Goal: Check status: Check status

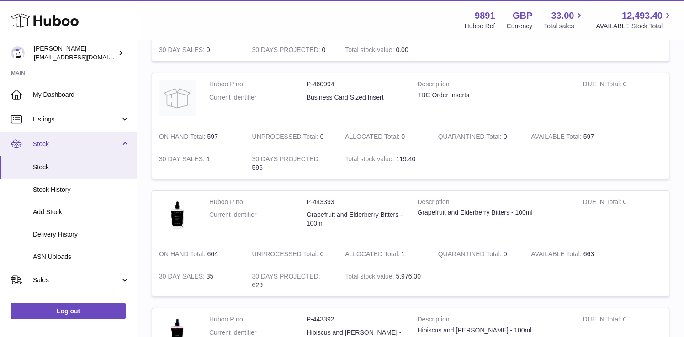
click at [124, 140] on link "Stock" at bounding box center [68, 144] width 137 height 25
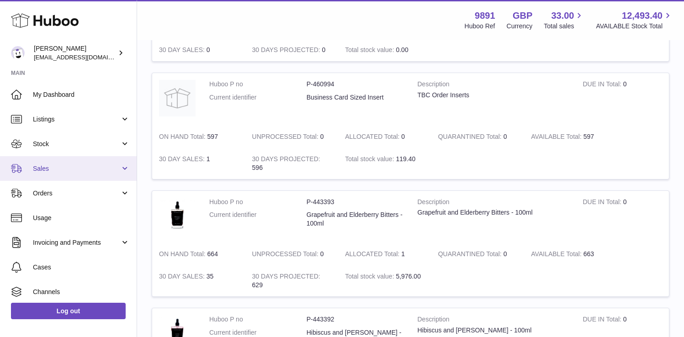
click at [91, 165] on span "Sales" at bounding box center [76, 169] width 87 height 9
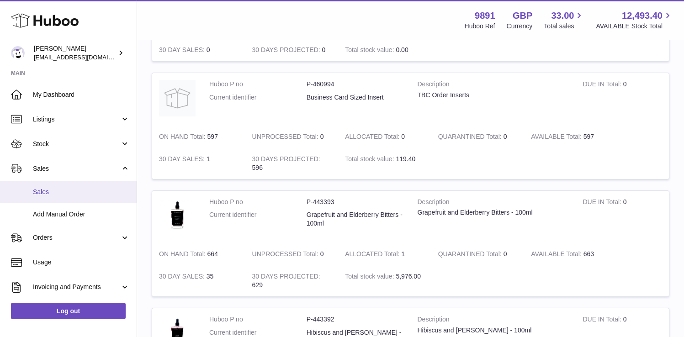
click at [80, 190] on span "Sales" at bounding box center [81, 192] width 97 height 9
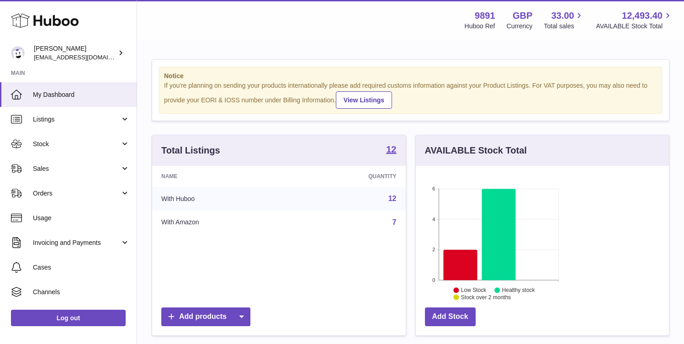
scroll to position [143, 165]
click at [82, 170] on span "Sales" at bounding box center [76, 169] width 87 height 9
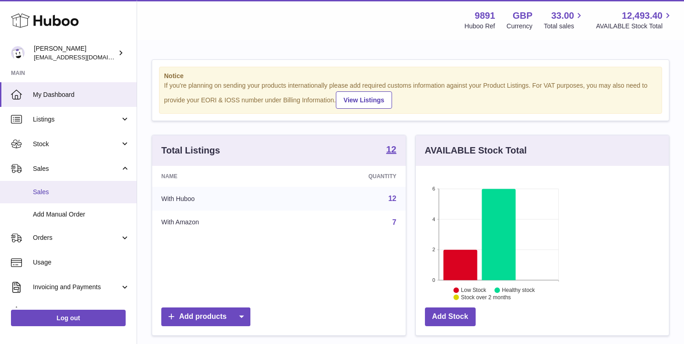
click at [76, 190] on span "Sales" at bounding box center [81, 192] width 97 height 9
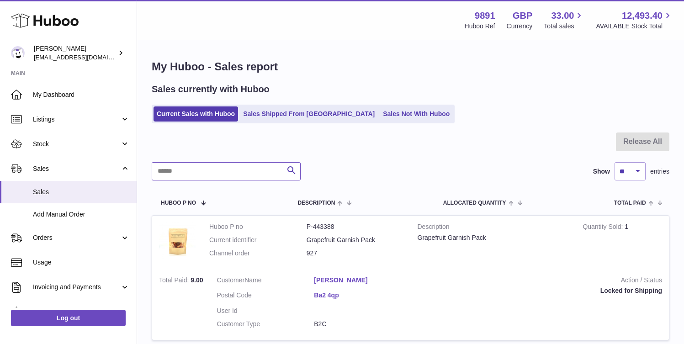
click at [190, 169] on input "text" at bounding box center [226, 171] width 149 height 18
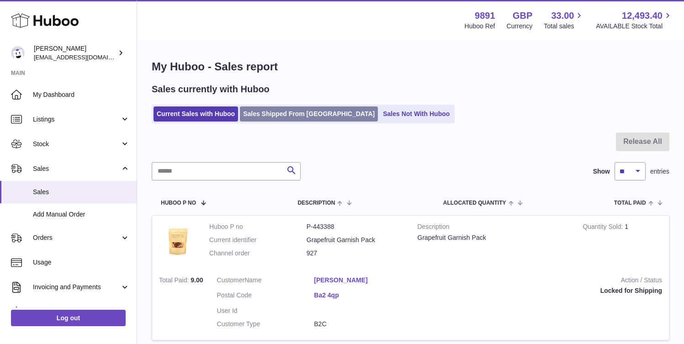
click at [277, 112] on link "Sales Shipped From Huboo" at bounding box center [309, 114] width 138 height 15
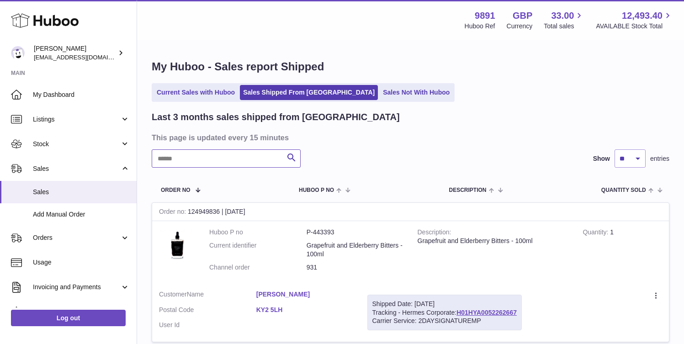
click at [218, 160] on input "text" at bounding box center [226, 158] width 149 height 18
paste input "**********"
type input "**********"
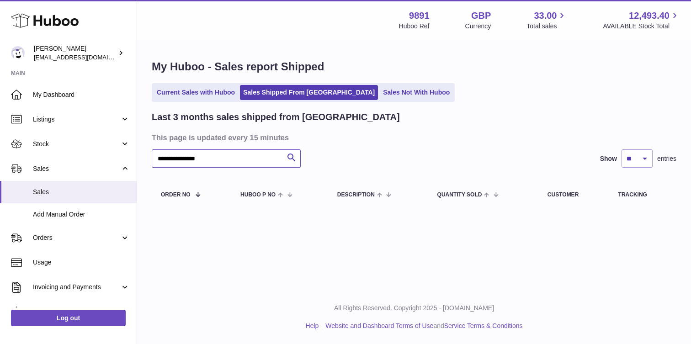
click at [245, 155] on input "**********" at bounding box center [226, 158] width 149 height 18
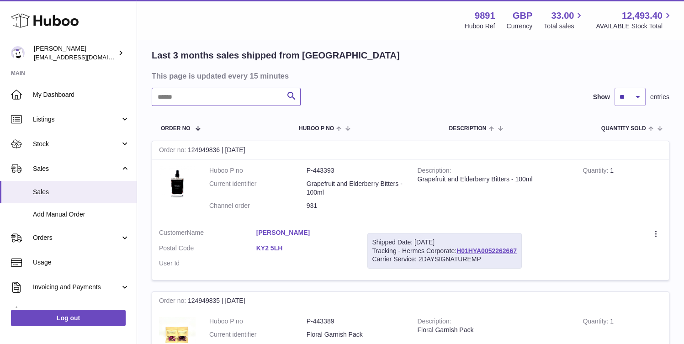
scroll to position [54, 0]
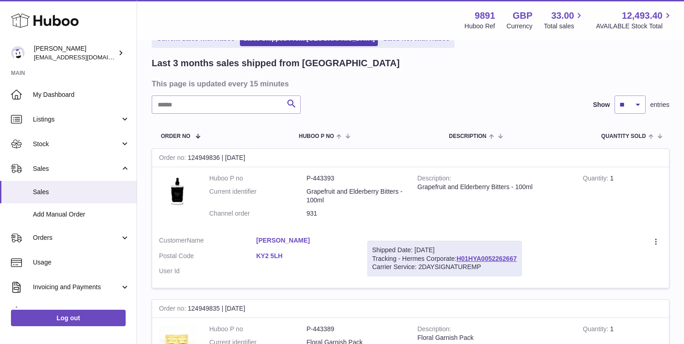
drag, startPoint x: 294, startPoint y: 220, endPoint x: 235, endPoint y: 223, distance: 59.5
click at [235, 223] on td "Huboo P no P-443393 Current identifier Grapefruit and Elderberry Bitters - 100m…" at bounding box center [307, 198] width 208 height 62
copy dl "Channel order 931"
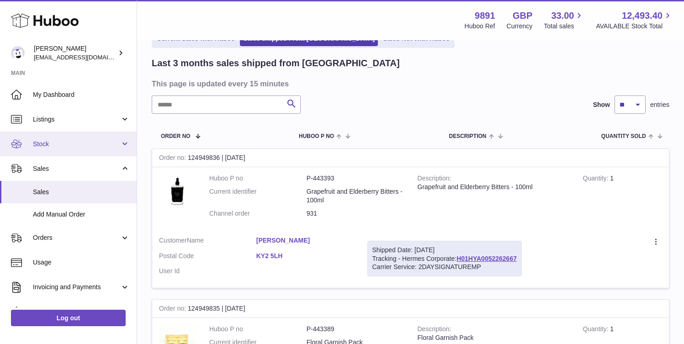
click at [84, 146] on span "Stock" at bounding box center [76, 144] width 87 height 9
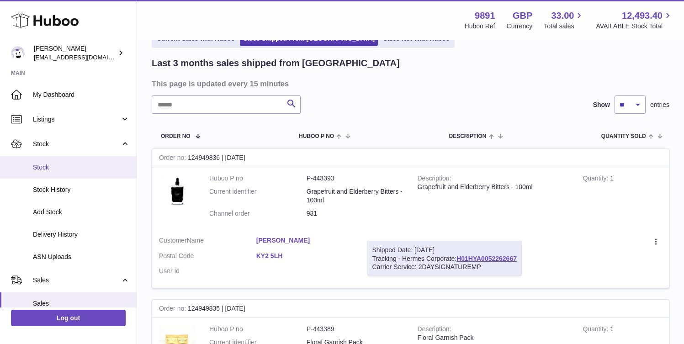
click at [69, 175] on link "Stock" at bounding box center [68, 167] width 137 height 22
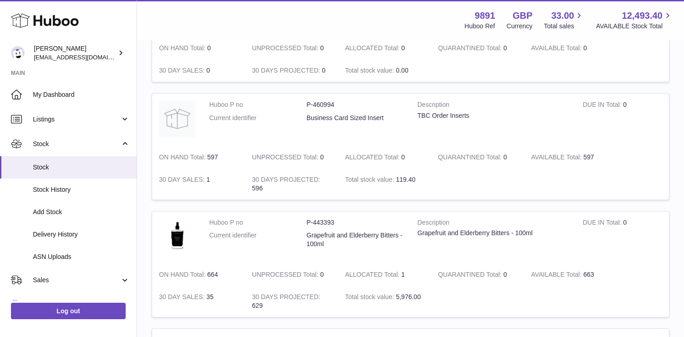
scroll to position [495, 0]
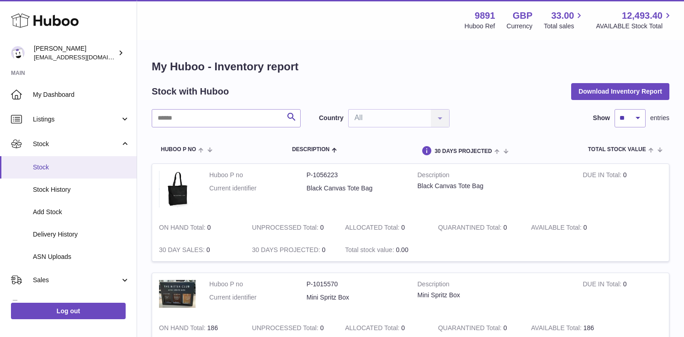
click at [79, 163] on span "Stock" at bounding box center [81, 167] width 97 height 9
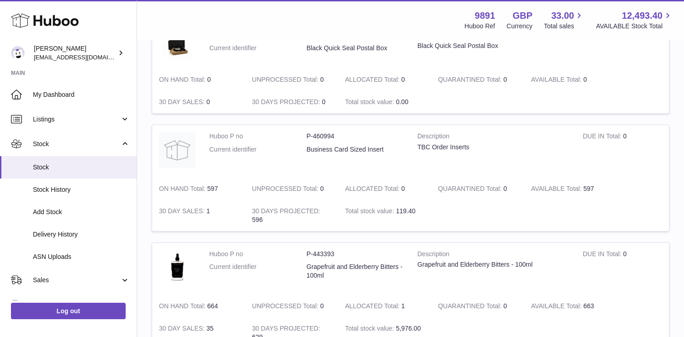
scroll to position [468, 0]
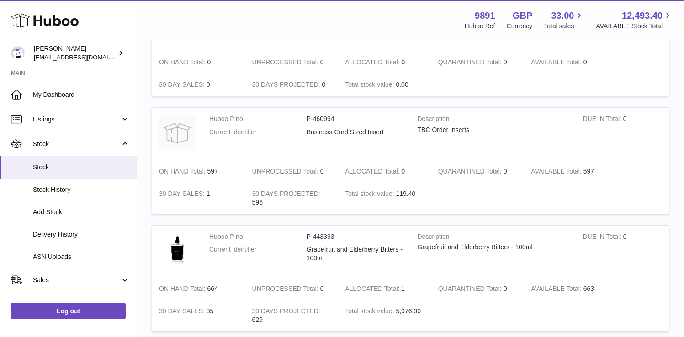
scroll to position [493, 0]
